Goal: Transaction & Acquisition: Purchase product/service

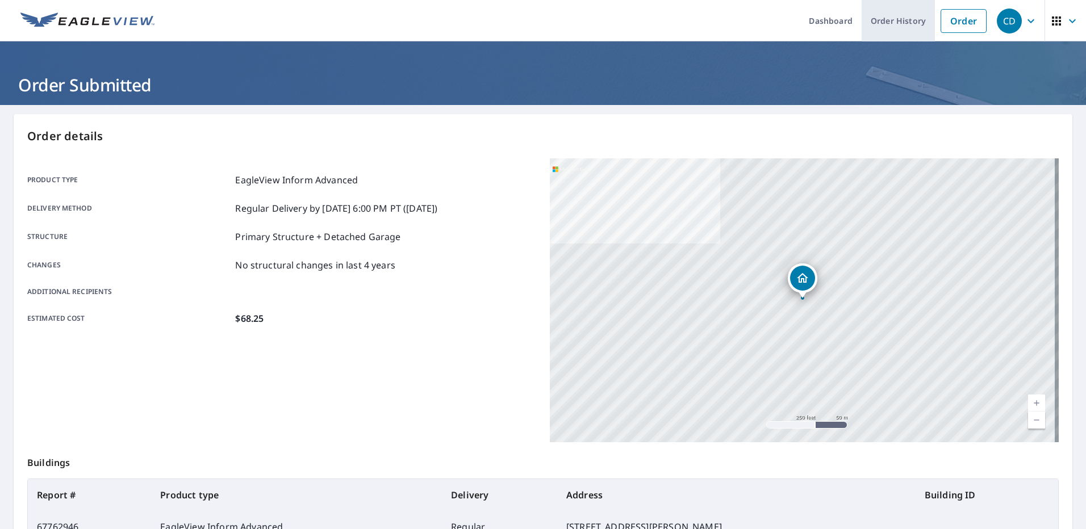
click at [911, 19] on link "Order History" at bounding box center [898, 20] width 73 height 41
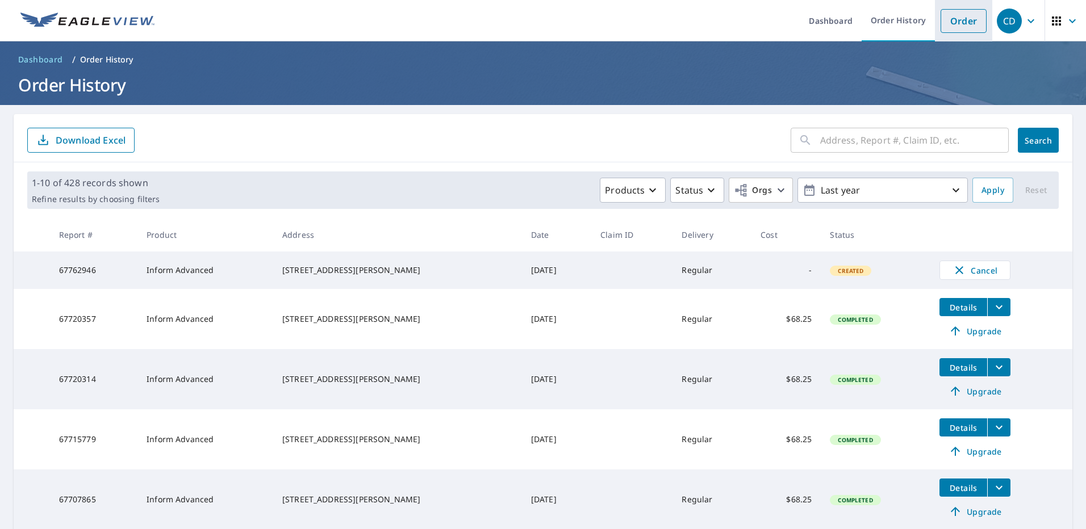
click at [950, 13] on link "Order" at bounding box center [963, 21] width 46 height 24
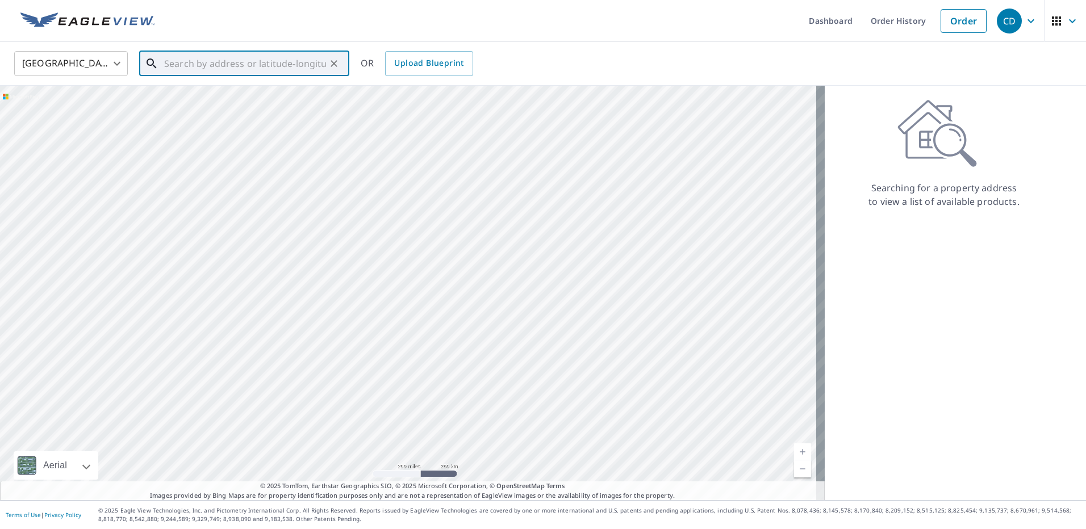
click at [294, 59] on input "text" at bounding box center [245, 64] width 162 height 32
paste input "[STREET_ADDRESS][PERSON_NAME]"
type input "[STREET_ADDRESS][PERSON_NAME]"
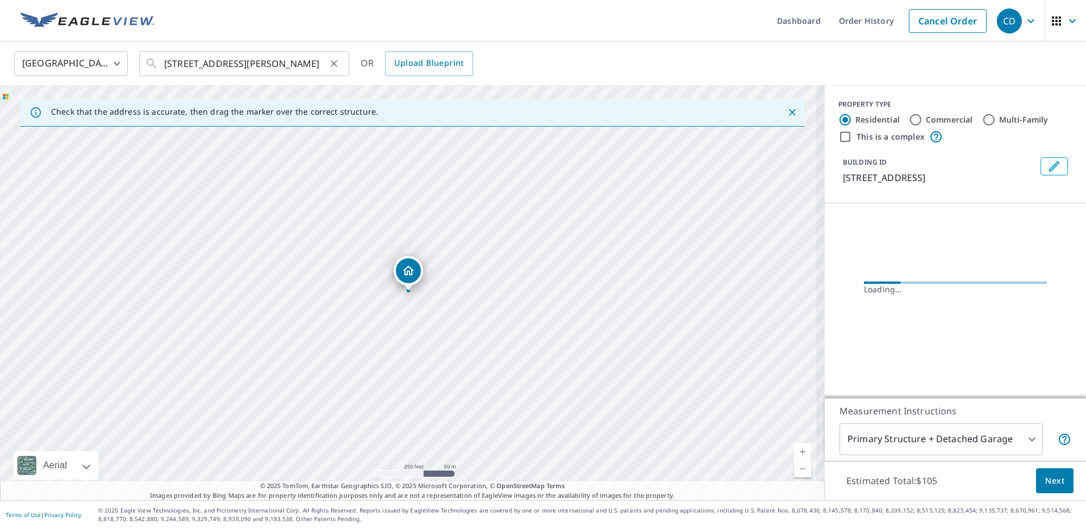
scroll to position [0, 0]
drag, startPoint x: 477, startPoint y: 358, endPoint x: 376, endPoint y: 79, distance: 296.6
click at [376, 79] on div "United States [GEOGRAPHIC_DATA] ​ [STREET_ADDRESS][PERSON_NAME] ​ OR Upload Blu…" at bounding box center [543, 270] width 1086 height 459
click at [452, 261] on div "[STREET_ADDRESS][PERSON_NAME]" at bounding box center [412, 293] width 825 height 415
drag, startPoint x: 581, startPoint y: 409, endPoint x: 402, endPoint y: 173, distance: 296.7
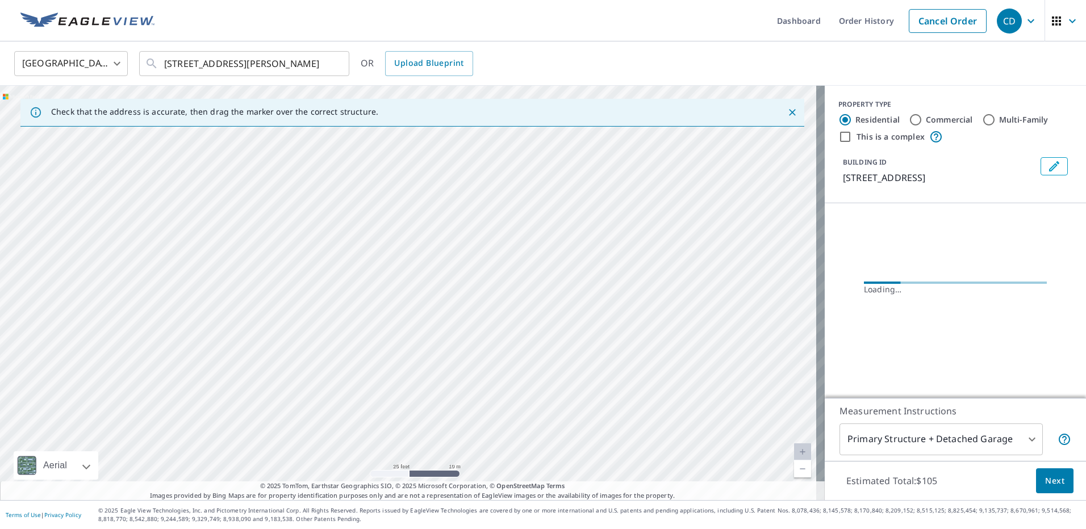
click at [402, 173] on div "[STREET_ADDRESS][PERSON_NAME]" at bounding box center [412, 293] width 825 height 415
drag, startPoint x: 471, startPoint y: 252, endPoint x: 454, endPoint y: 190, distance: 64.9
click at [454, 190] on div "[STREET_ADDRESS][PERSON_NAME]" at bounding box center [412, 293] width 825 height 415
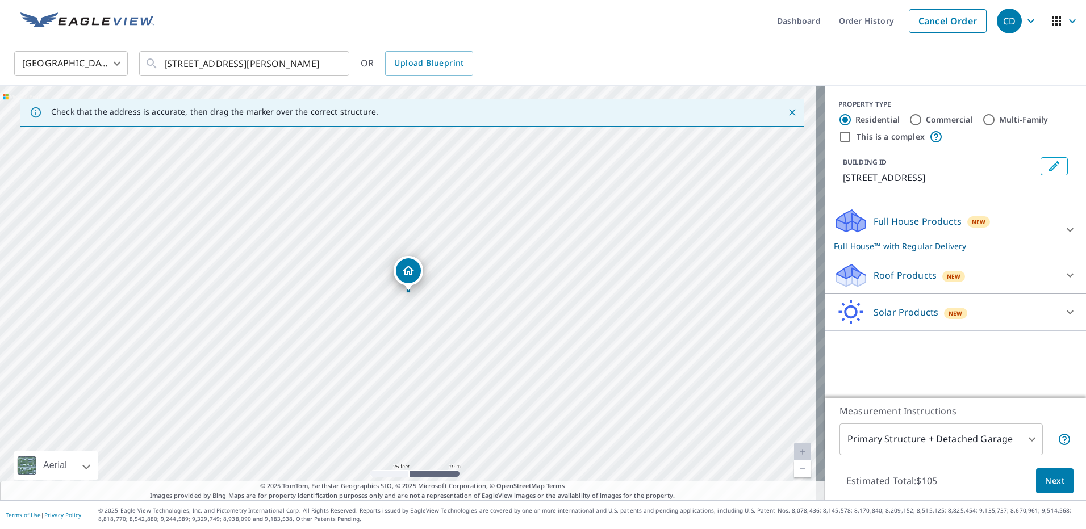
click at [926, 340] on div "PROPERTY TYPE Residential Commercial Multi-Family This is a complex BUILDING ID…" at bounding box center [955, 242] width 261 height 312
click at [939, 329] on div "Solar Products New Inform Essentials+ $52.5 Inform Advanced $68.25 TrueDesign f…" at bounding box center [955, 312] width 261 height 37
click at [939, 322] on div "Solar Products New" at bounding box center [945, 312] width 223 height 27
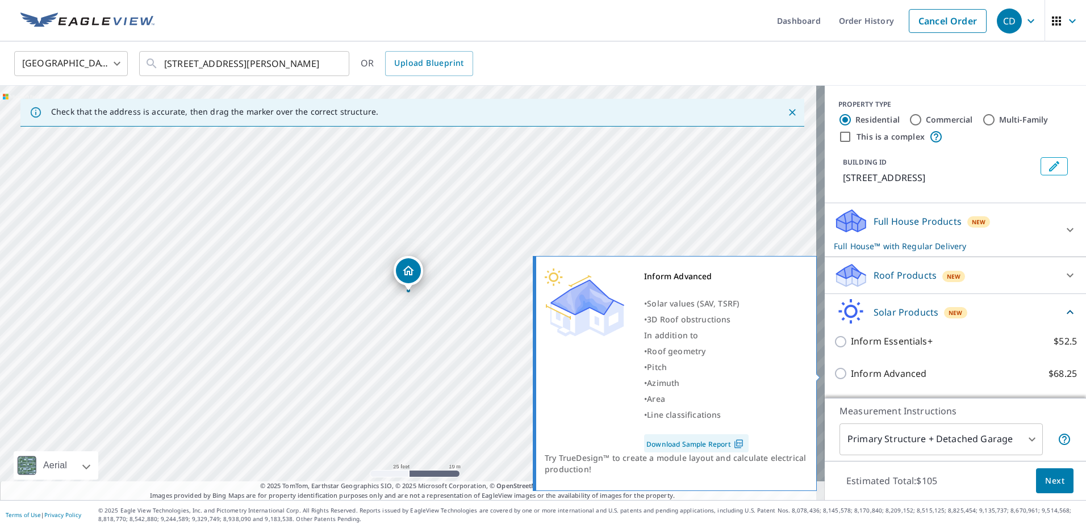
click at [883, 373] on p "Inform Advanced" at bounding box center [889, 374] width 76 height 14
click at [851, 373] on input "Inform Advanced $68.25" at bounding box center [842, 374] width 17 height 14
checkbox input "true"
checkbox input "false"
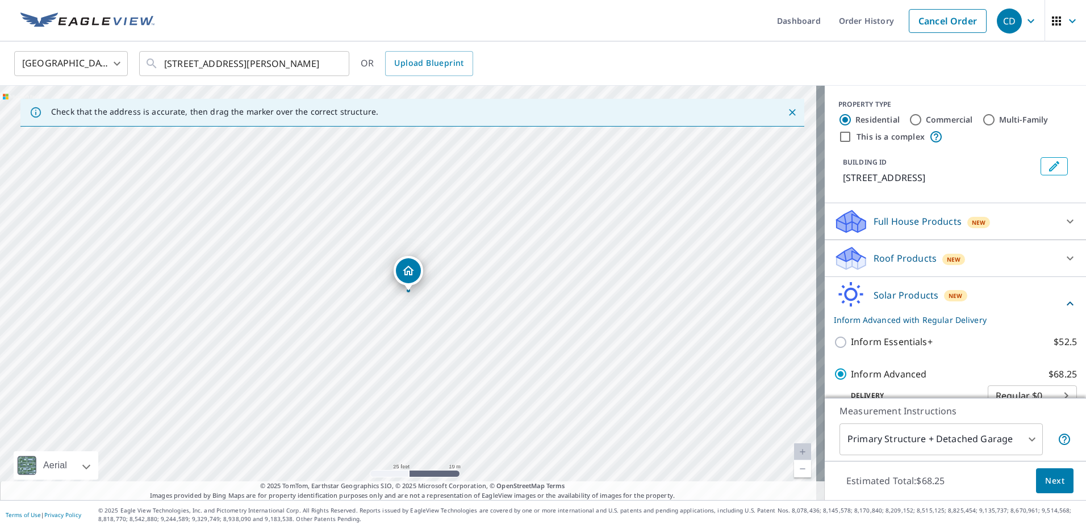
click at [1045, 480] on span "Next" at bounding box center [1054, 481] width 19 height 14
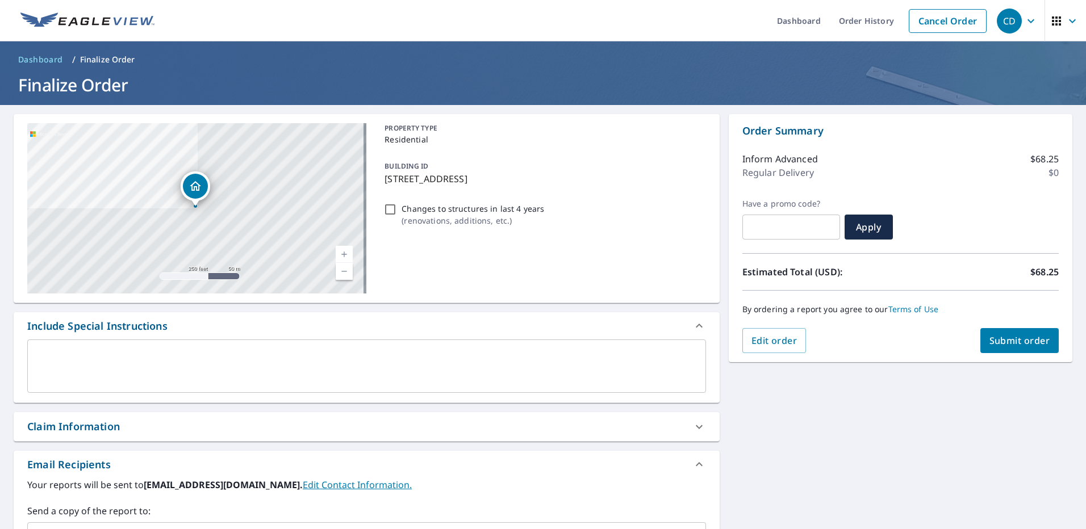
click at [992, 344] on span "Submit order" at bounding box center [1019, 340] width 61 height 12
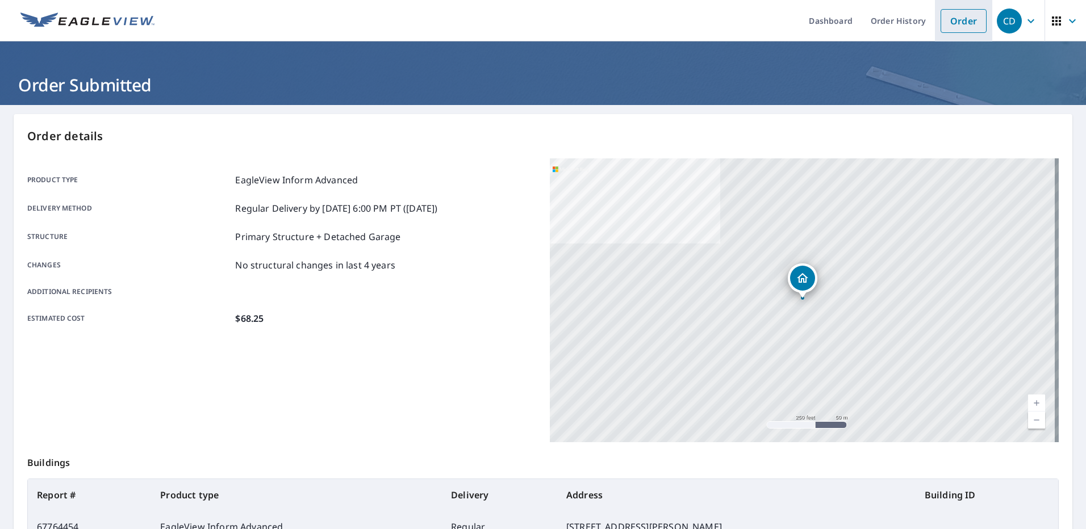
click at [980, 18] on li "Order" at bounding box center [963, 20] width 57 height 41
click at [974, 22] on link "Order" at bounding box center [963, 21] width 46 height 24
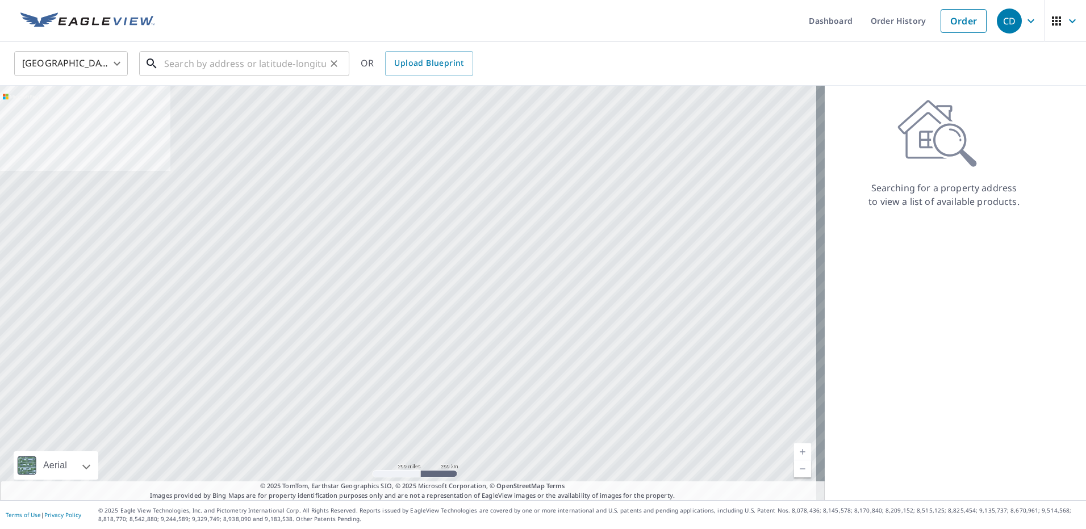
click at [294, 63] on input "text" at bounding box center [245, 64] width 162 height 32
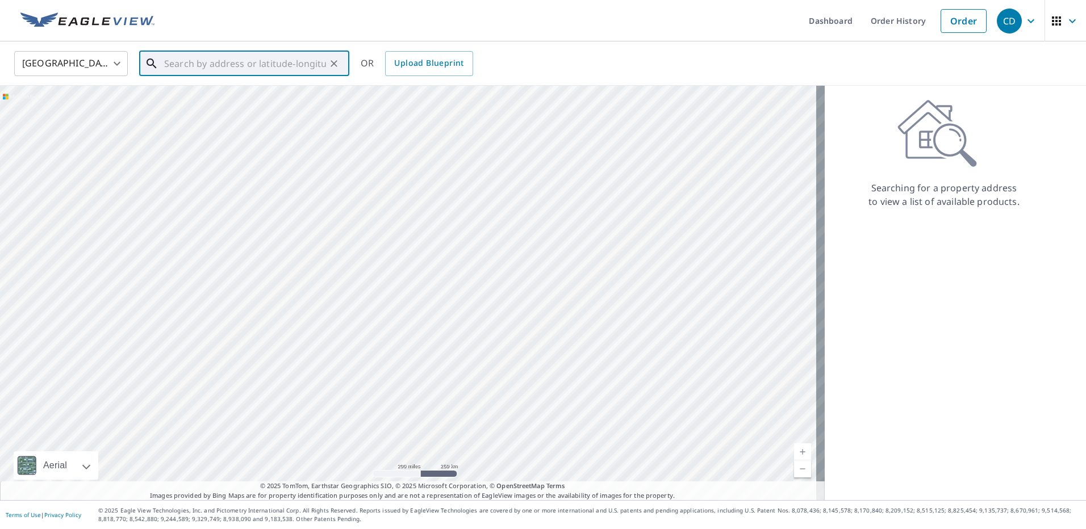
paste input "[STREET_ADDRESS]"
type input "[STREET_ADDRESS]"
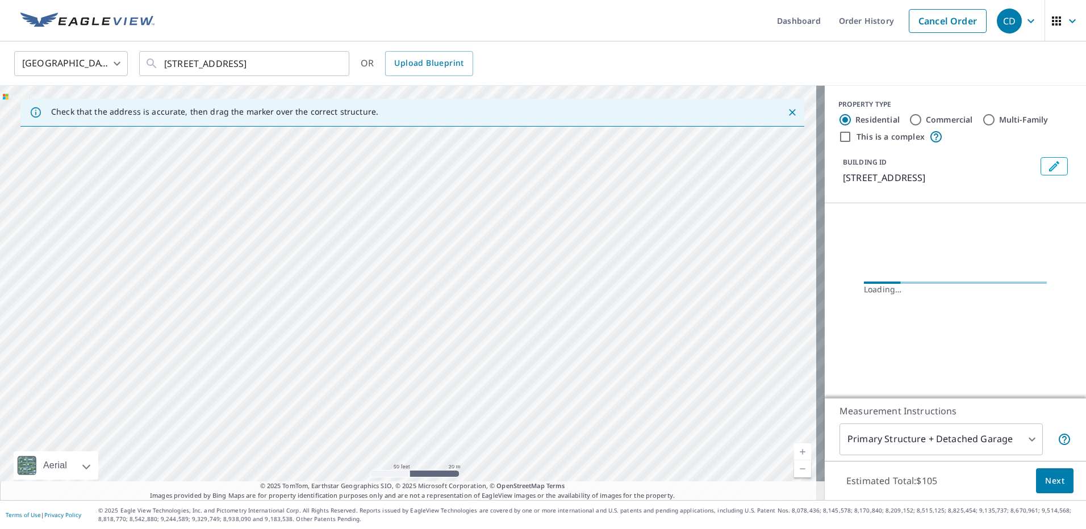
drag, startPoint x: 481, startPoint y: 143, endPoint x: 436, endPoint y: 96, distance: 64.7
click at [436, 96] on div "[STREET_ADDRESS]" at bounding box center [412, 293] width 825 height 415
click at [460, 170] on div "[STREET_ADDRESS]" at bounding box center [412, 293] width 825 height 415
drag, startPoint x: 534, startPoint y: 376, endPoint x: 430, endPoint y: 191, distance: 211.8
click at [430, 191] on div "[STREET_ADDRESS]" at bounding box center [412, 293] width 825 height 415
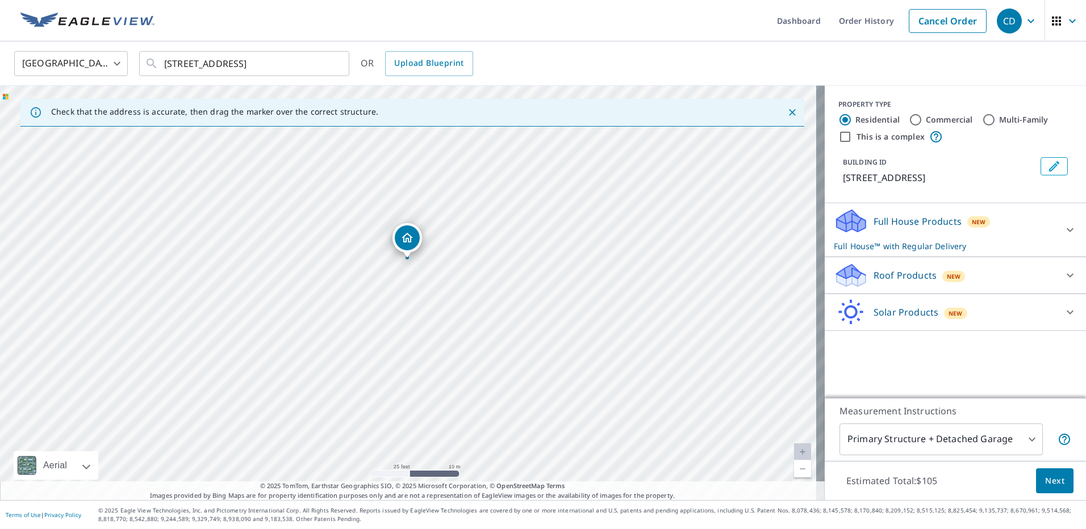
drag, startPoint x: 416, startPoint y: 272, endPoint x: 415, endPoint y: 232, distance: 40.3
click at [982, 316] on div "Solar Products New" at bounding box center [945, 312] width 223 height 27
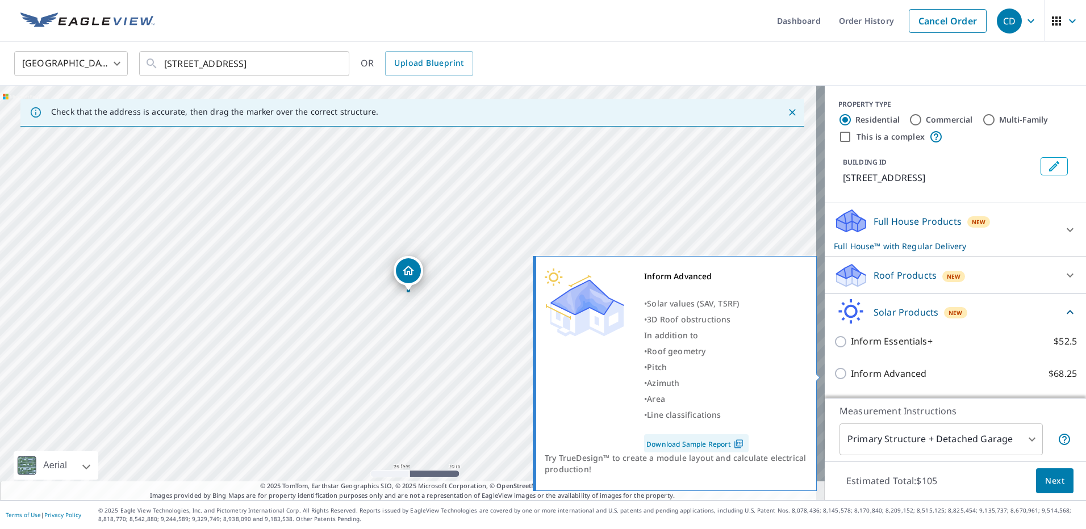
click at [877, 375] on p "Inform Advanced" at bounding box center [889, 374] width 76 height 14
click at [851, 375] on input "Inform Advanced $68.25" at bounding box center [842, 374] width 17 height 14
checkbox input "true"
checkbox input "false"
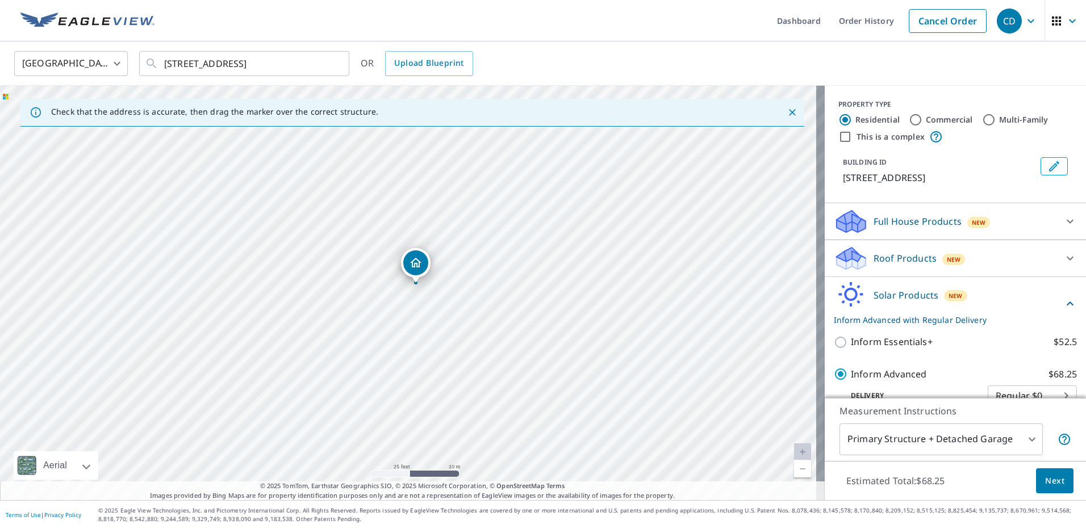
drag, startPoint x: 402, startPoint y: 268, endPoint x: 409, endPoint y: 260, distance: 10.8
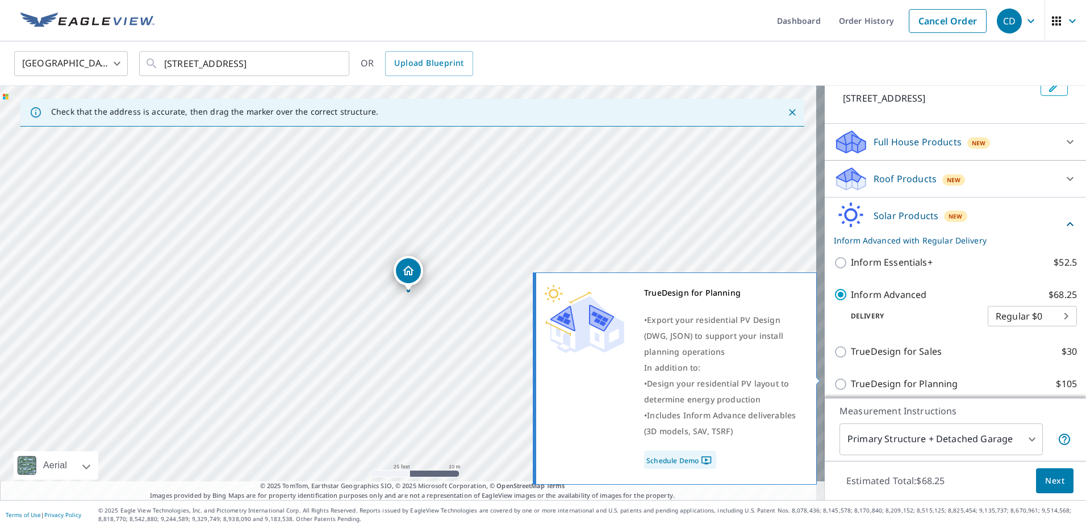
scroll to position [87, 0]
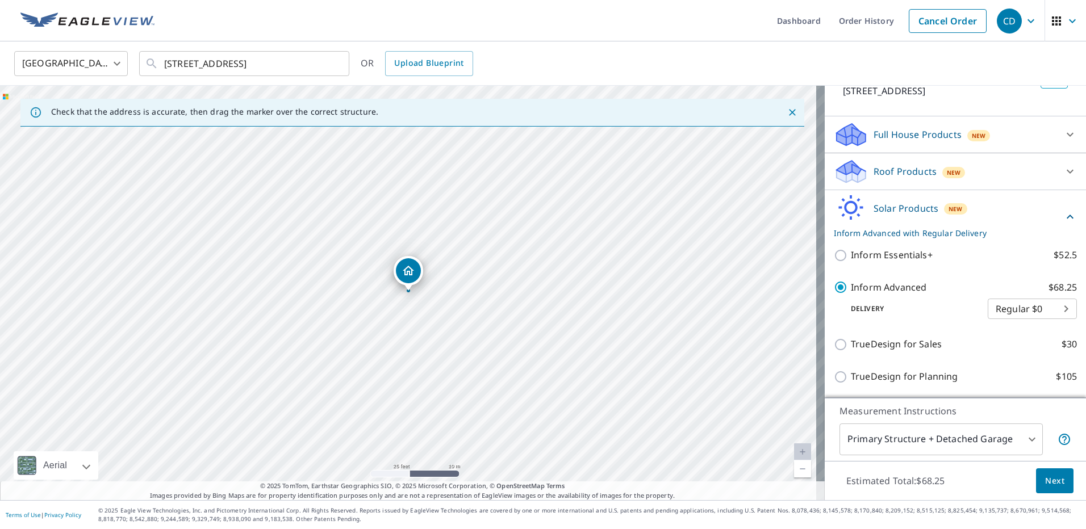
click at [1048, 478] on span "Next" at bounding box center [1054, 481] width 19 height 14
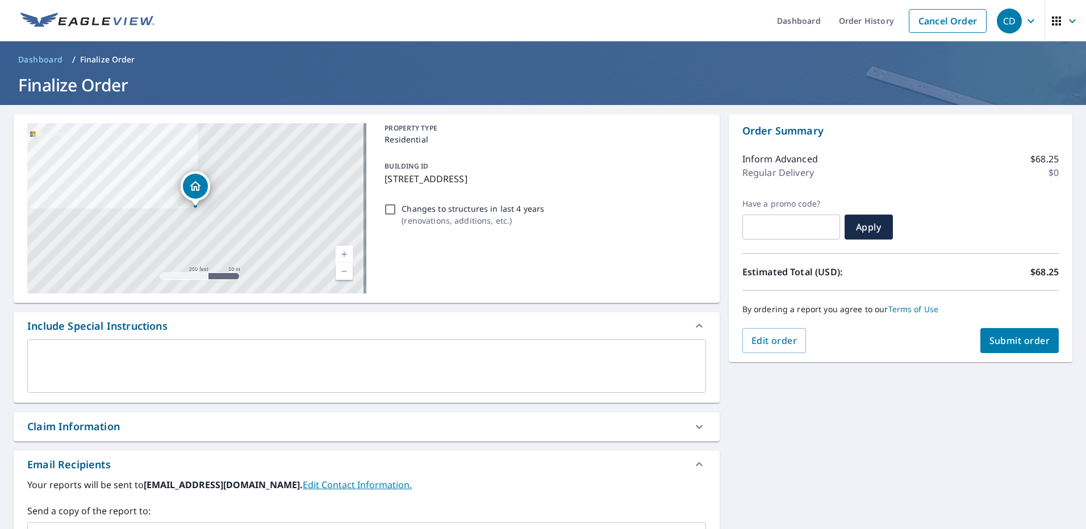
click at [1011, 341] on span "Submit order" at bounding box center [1019, 340] width 61 height 12
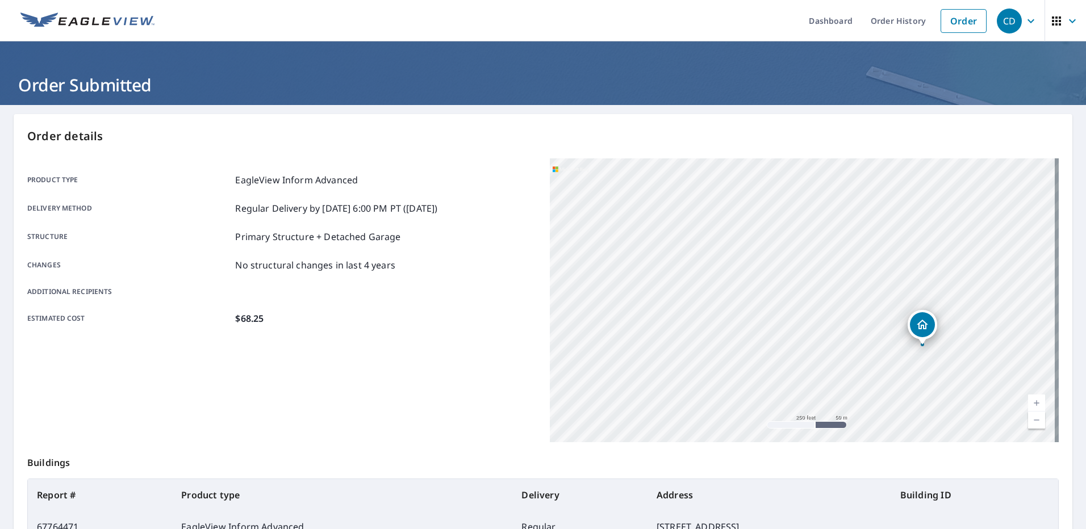
drag, startPoint x: 524, startPoint y: 327, endPoint x: 496, endPoint y: 323, distance: 28.2
click at [496, 323] on div "Product type EagleView Inform Advanced Delivery method Regular Delivery by [DAT…" at bounding box center [281, 249] width 509 height 182
click at [476, 392] on div "Product type EagleView Inform Advanced Delivery method Regular Delivery by [DAT…" at bounding box center [281, 300] width 509 height 284
